Goal: Task Accomplishment & Management: Complete application form

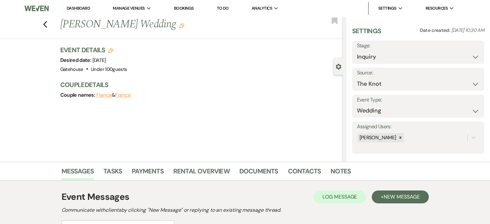
select select "2"
click at [46, 24] on icon "Previous" at bounding box center [45, 25] width 5 height 8
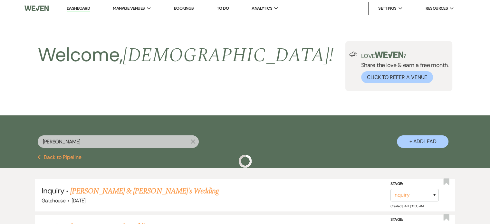
scroll to position [64, 0]
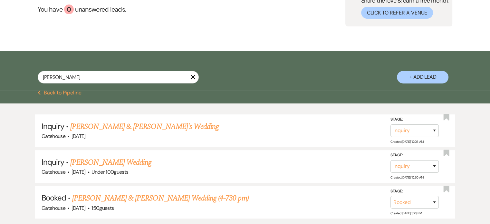
click at [192, 76] on icon "X" at bounding box center [192, 76] width 5 height 5
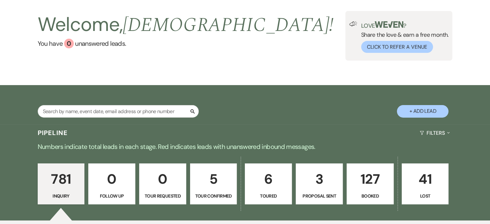
scroll to position [64, 0]
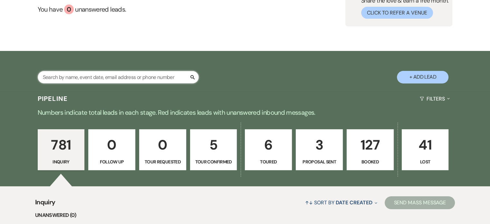
click at [106, 77] on input "text" at bounding box center [118, 77] width 161 height 13
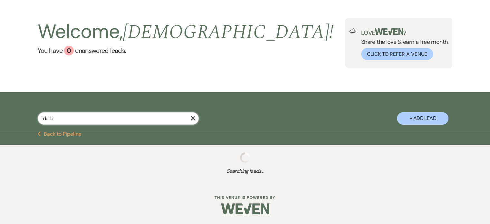
type input "darbi"
select select "4"
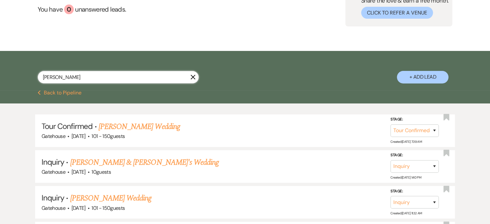
type input "[PERSON_NAME]"
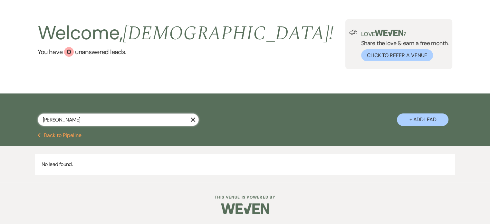
scroll to position [22, 0]
click at [438, 118] on button "+ Add Lead" at bounding box center [423, 119] width 52 height 13
select select "669"
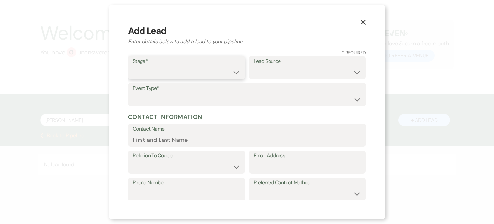
click at [153, 72] on select "Inquiry Follow Up Tour Requested Tour Confirmed Toured Proposal Sent Booked Lost" at bounding box center [187, 72] width 108 height 13
select select "1"
click at [133, 66] on select "Inquiry Follow Up Tour Requested Tour Confirmed Toured Proposal Sent Booked Lost" at bounding box center [187, 72] width 108 height 13
click at [292, 70] on select "Weven Venue Website Instagram Facebook Pinterest Google The Knot Wedding Wire H…" at bounding box center [308, 72] width 108 height 13
select select "3"
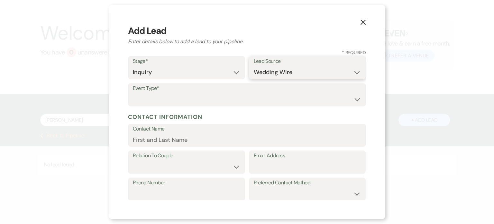
click at [254, 66] on select "Weven Venue Website Instagram Facebook Pinterest Google The Knot Wedding Wire H…" at bounding box center [308, 72] width 108 height 13
click at [169, 95] on select "Wedding Anniversary Party Baby Shower Bachelorette / Bachelor Party Birthday Pa…" at bounding box center [247, 99] width 229 height 13
select select "1"
click at [133, 93] on select "Wedding Anniversary Party Baby Shower Bachelorette / Bachelor Party Birthday Pa…" at bounding box center [247, 99] width 229 height 13
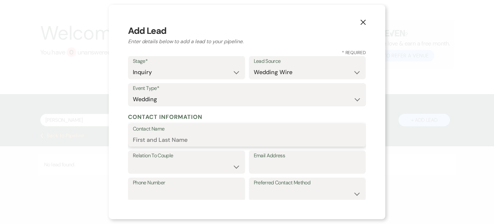
click at [165, 143] on input "Contact Name" at bounding box center [247, 139] width 229 height 13
type input "[PERSON_NAME]"
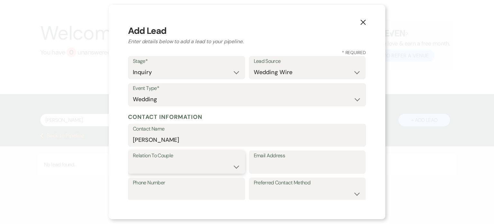
click at [199, 169] on select "Couple Planner Parent of Couple Family Member Friend Other" at bounding box center [187, 166] width 108 height 13
select select "1"
click at [133, 160] on select "Couple Planner Parent of Couple Family Member Friend Other" at bounding box center [187, 166] width 108 height 13
click at [267, 168] on input "Email Address" at bounding box center [308, 166] width 108 height 13
paste input "[PERSON_NAME][EMAIL_ADDRESS][PERSON_NAME][DOMAIN_NAME]"
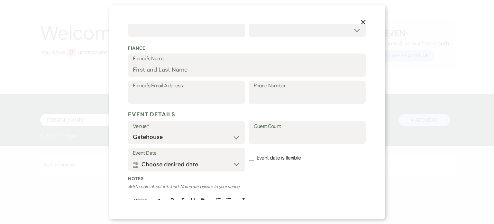
scroll to position [206, 0]
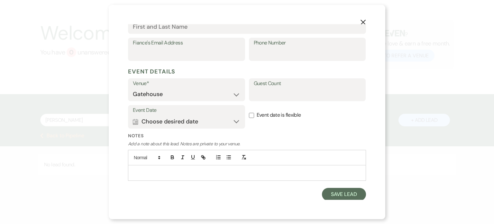
type input "[PERSON_NAME][EMAIL_ADDRESS][PERSON_NAME][DOMAIN_NAME]"
click at [231, 119] on button "Calendar Choose desired date Expand" at bounding box center [187, 121] width 108 height 13
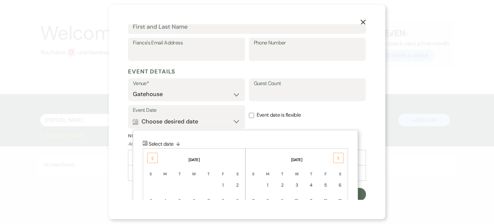
click at [339, 155] on div "Next" at bounding box center [339, 158] width 10 height 10
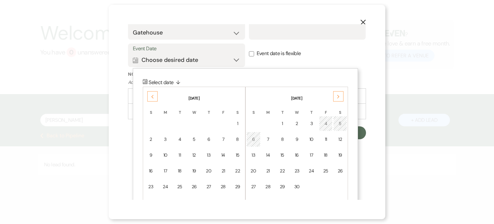
scroll to position [271, 0]
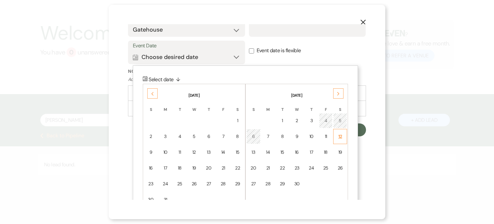
click at [338, 134] on div "12" at bounding box center [340, 136] width 5 height 7
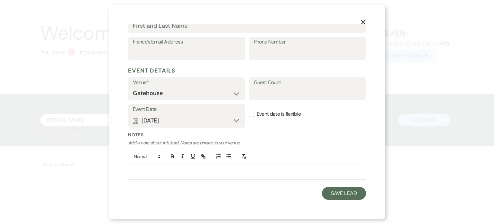
scroll to position [206, 0]
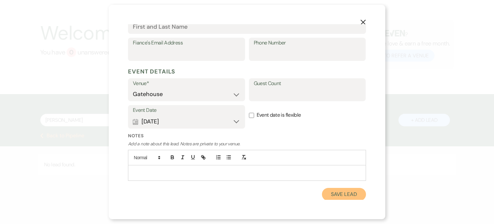
click at [339, 193] on button "Save Lead" at bounding box center [344, 194] width 44 height 13
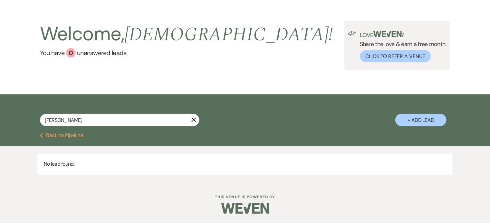
scroll to position [22, 0]
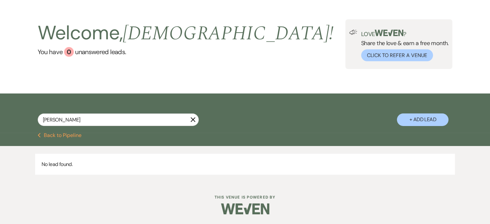
click at [61, 137] on button "Previous Back to Pipeline" at bounding box center [60, 135] width 44 height 5
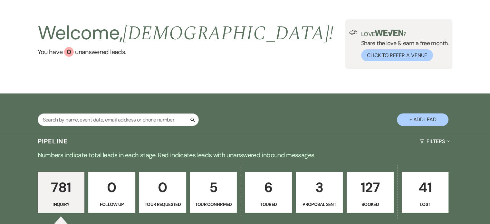
scroll to position [64, 0]
